Goal: Information Seeking & Learning: Learn about a topic

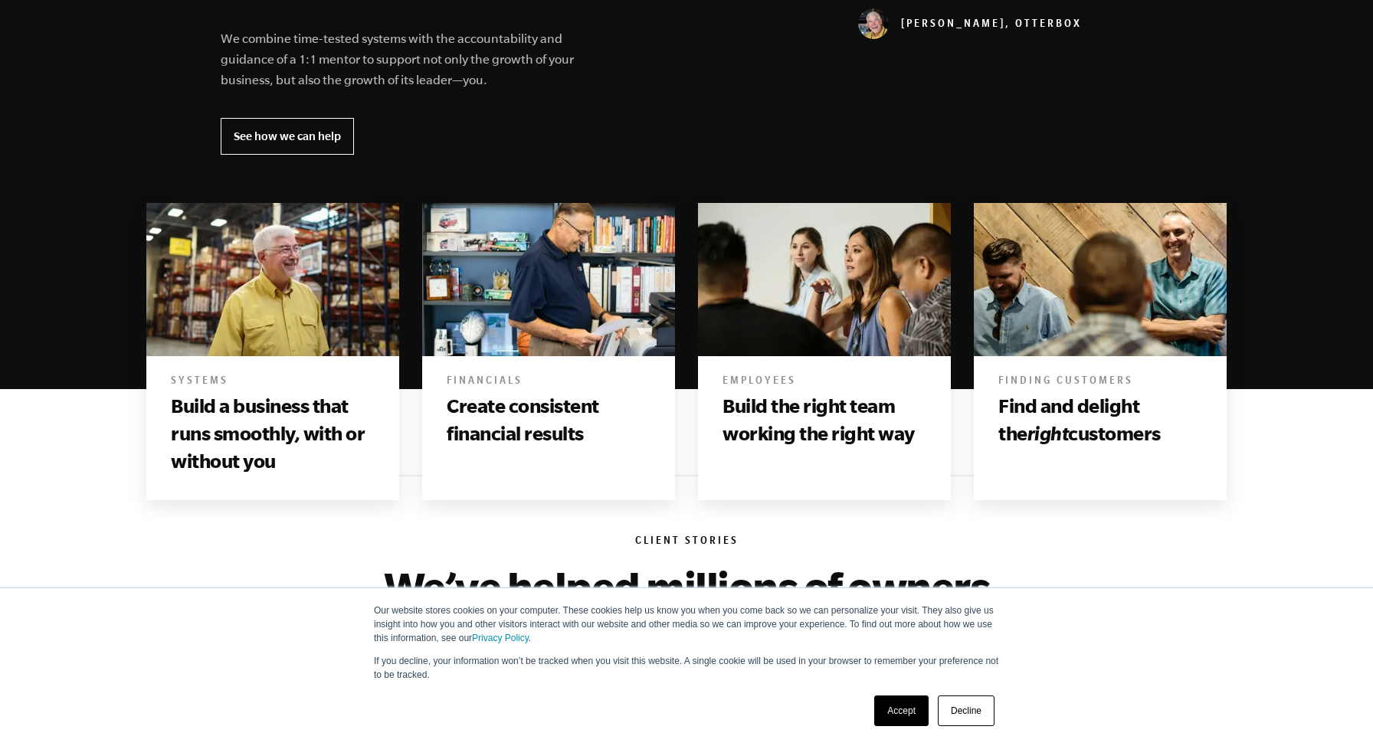
scroll to position [738, 0]
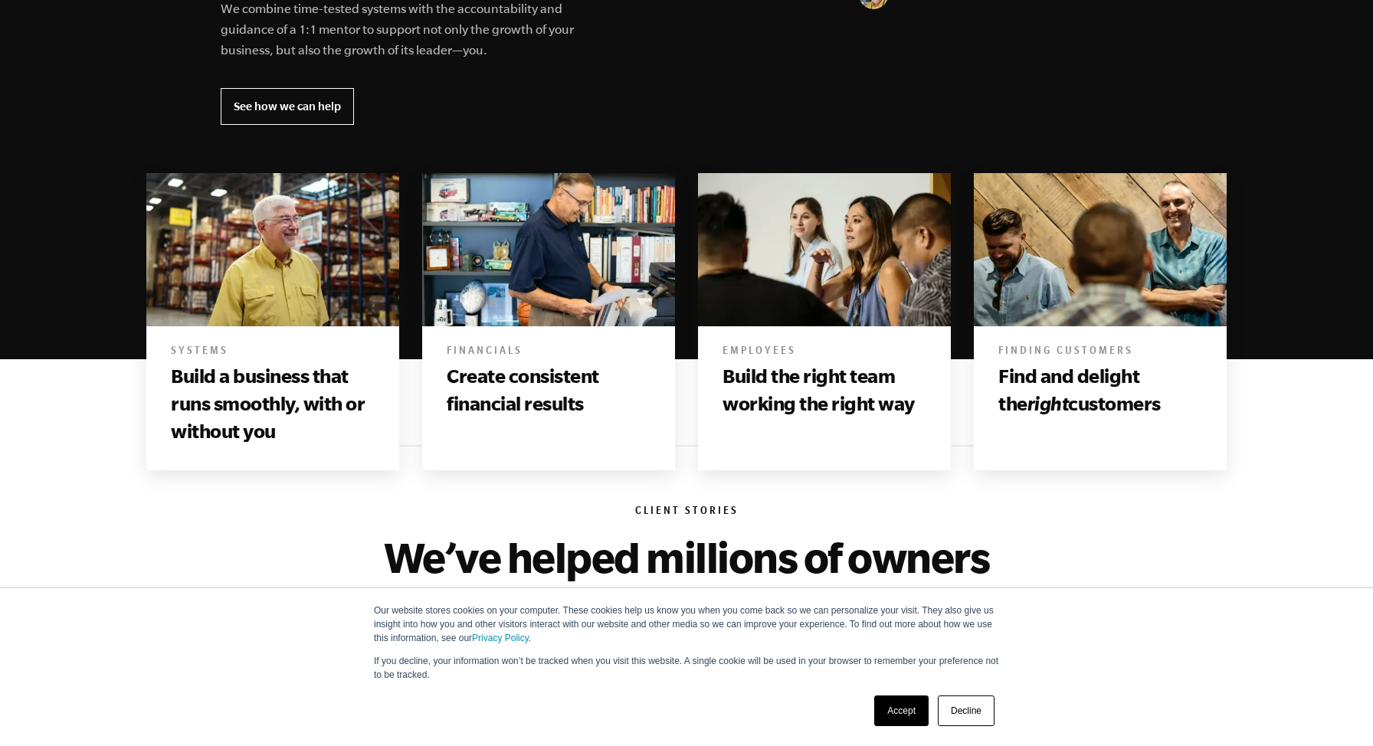
click at [882, 704] on link "Accept" at bounding box center [901, 711] width 54 height 31
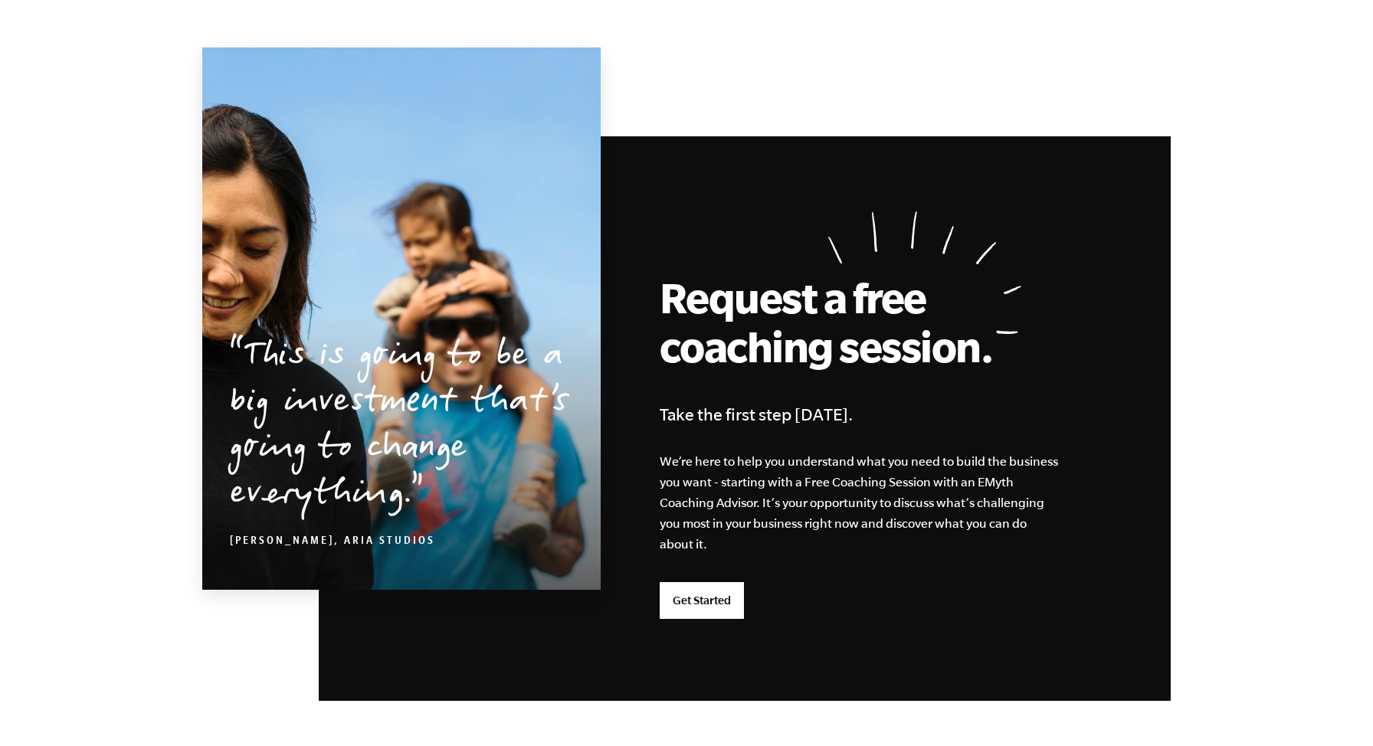
scroll to position [3976, 0]
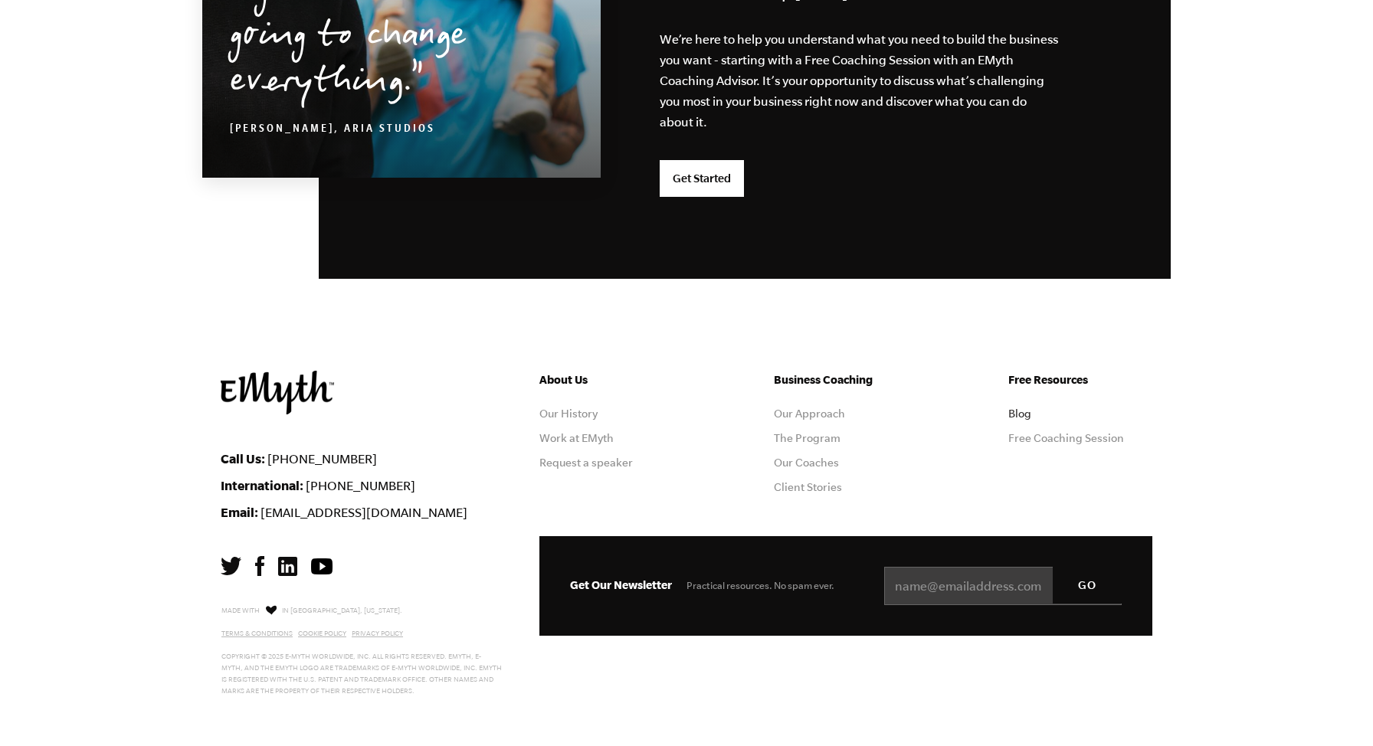
click at [1020, 411] on link "Blog" at bounding box center [1019, 414] width 23 height 12
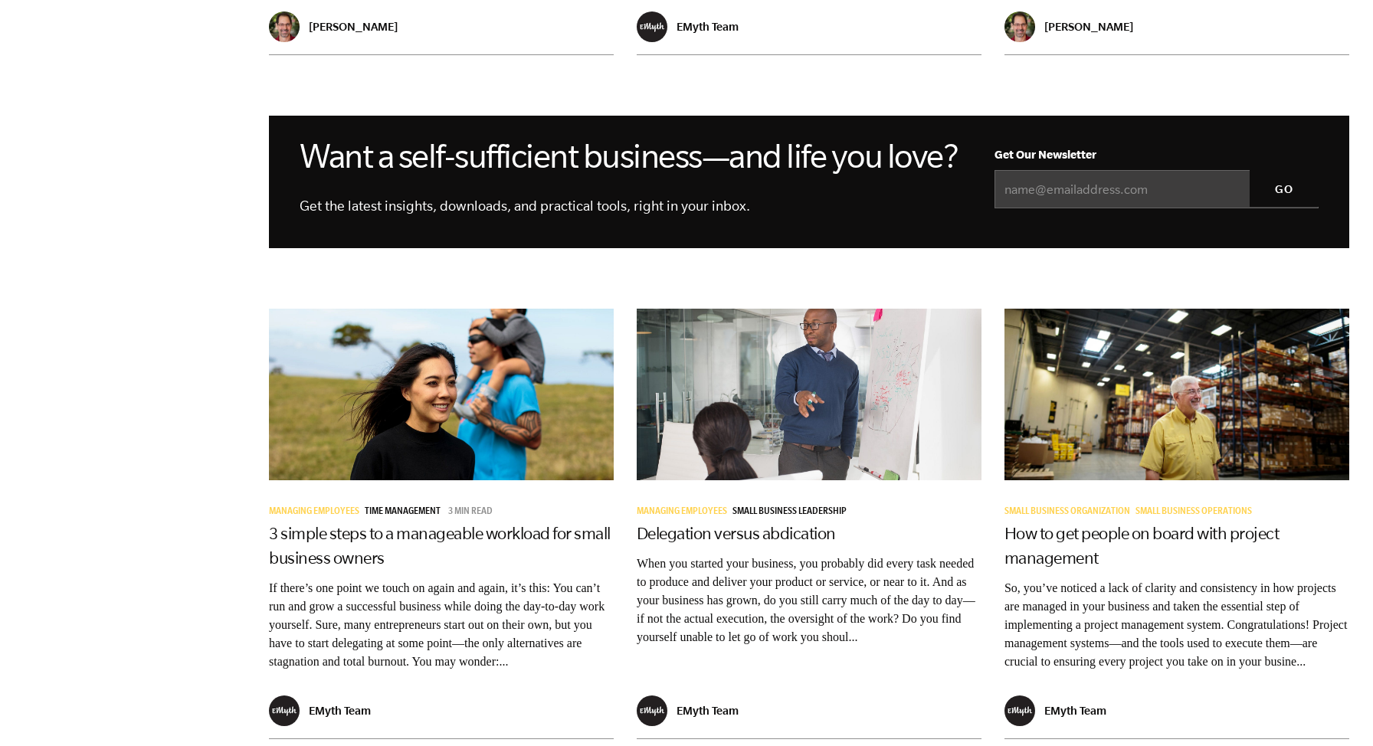
scroll to position [1529, 0]
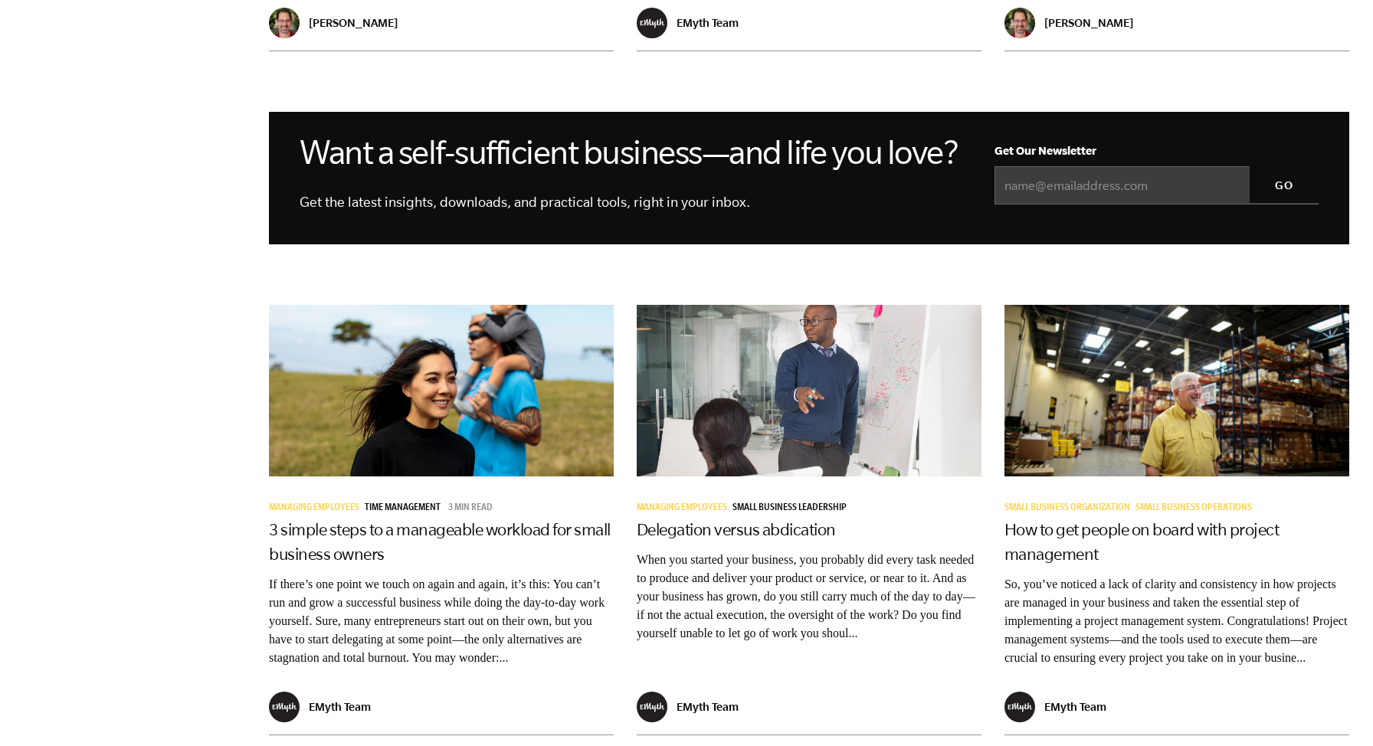
click at [520, 295] on img at bounding box center [441, 390] width 345 height 194
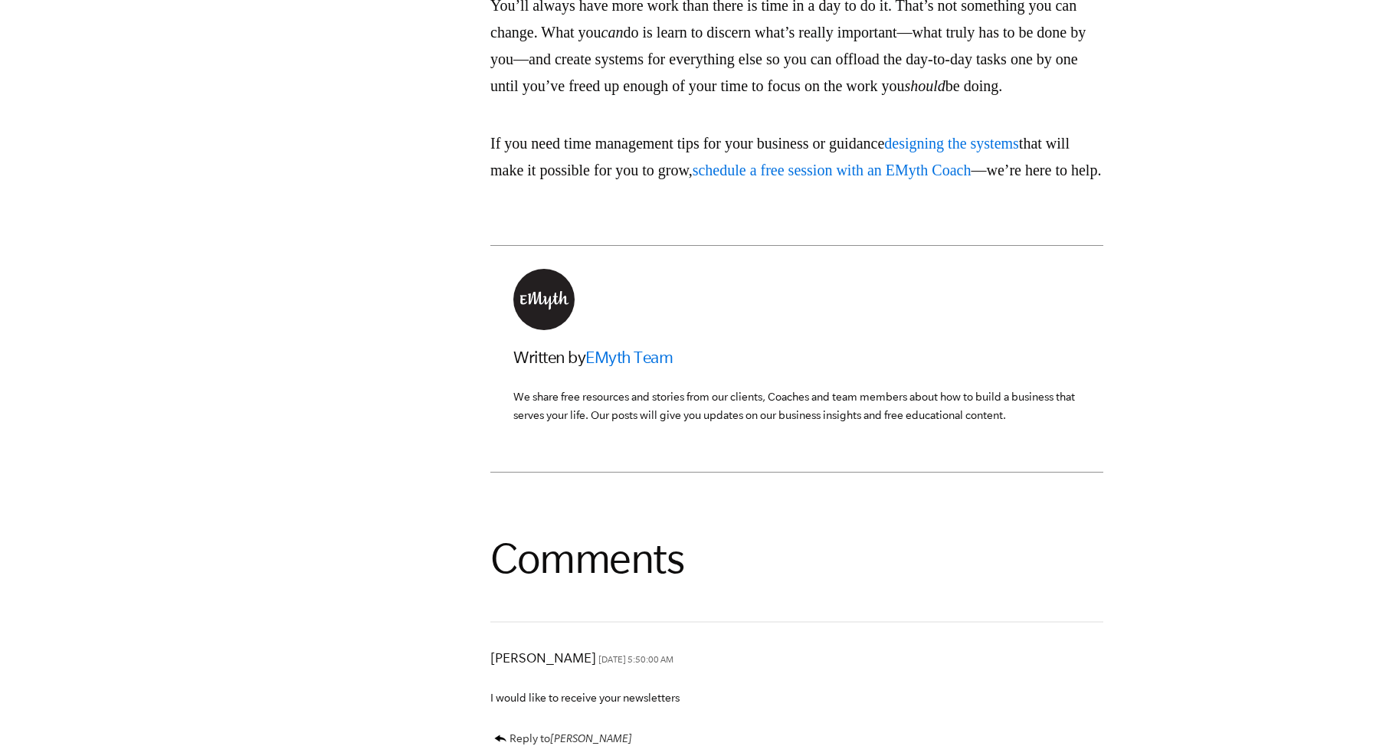
scroll to position [2874, 0]
